Goal: Information Seeking & Learning: Learn about a topic

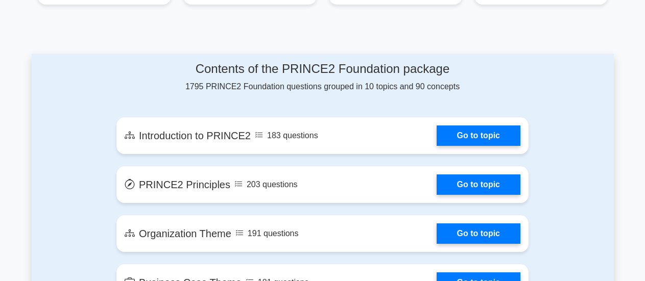
scroll to position [558, 0]
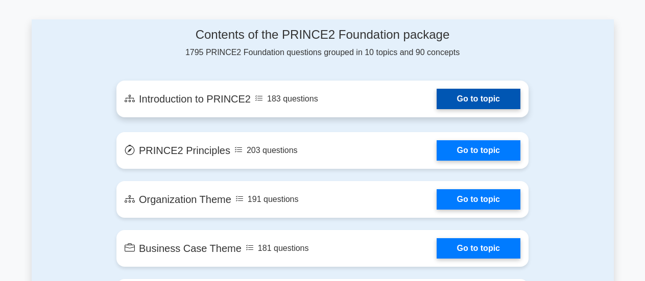
click at [489, 94] on link "Go to topic" at bounding box center [478, 99] width 84 height 20
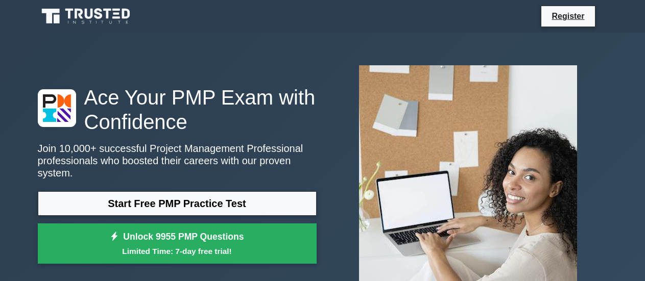
scroll to position [246, 0]
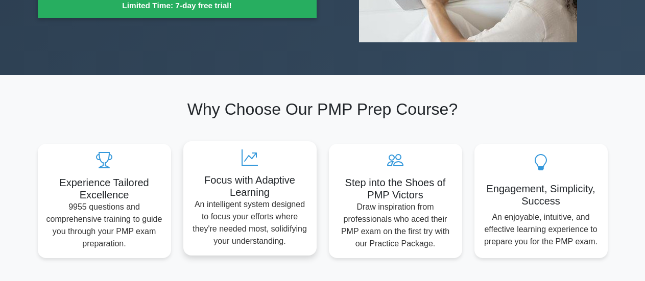
click at [253, 197] on h5 "Focus with Adaptive Learning" at bounding box center [249, 186] width 117 height 24
click at [250, 157] on icon at bounding box center [249, 158] width 117 height 16
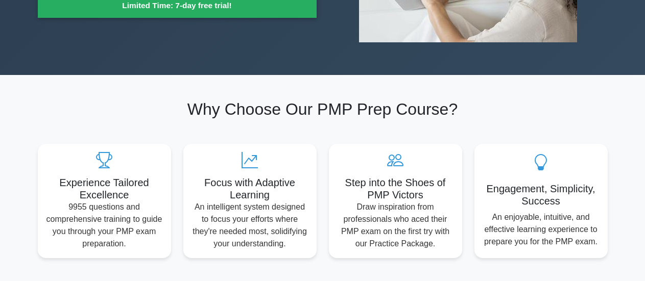
scroll to position [0, 0]
